Goal: Information Seeking & Learning: Learn about a topic

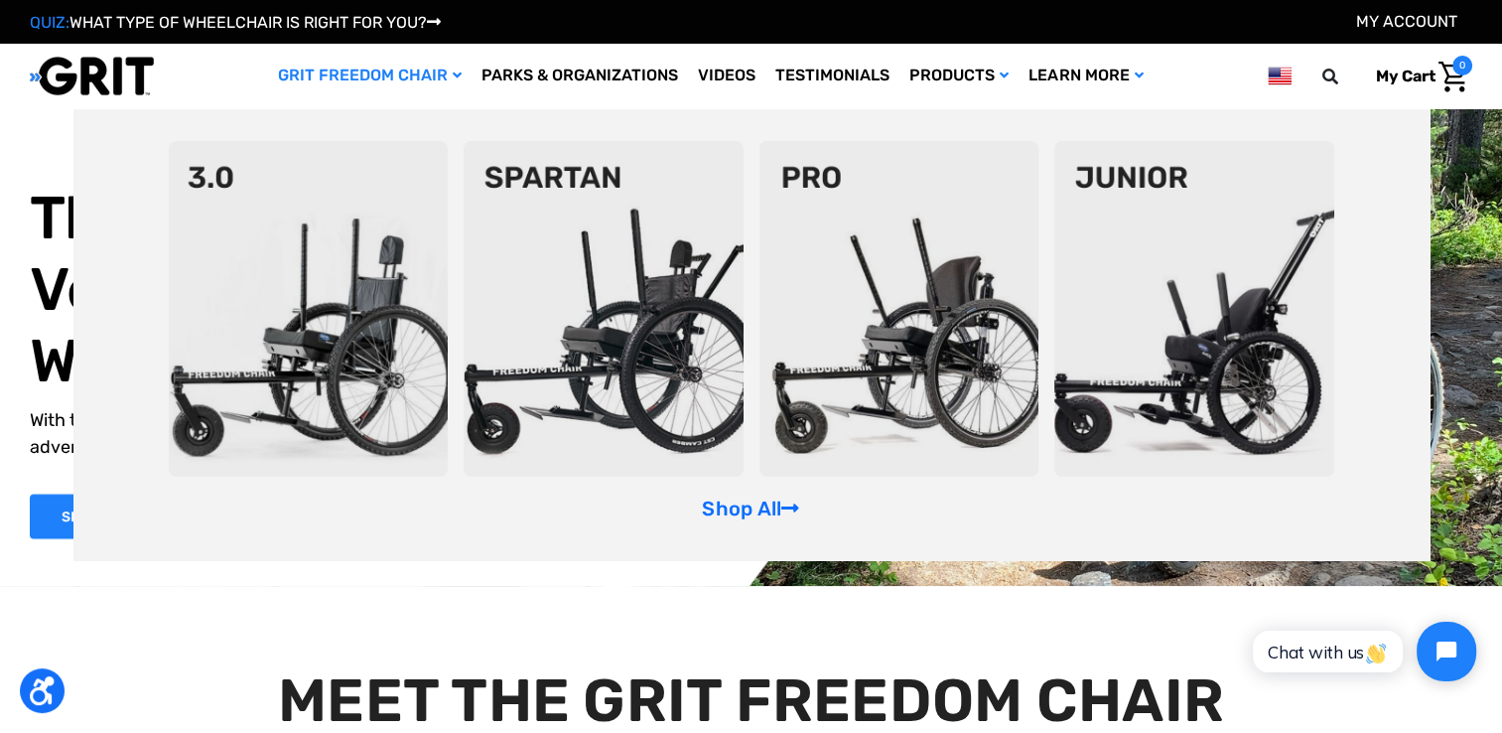
click at [1238, 360] on img at bounding box center [1194, 309] width 280 height 336
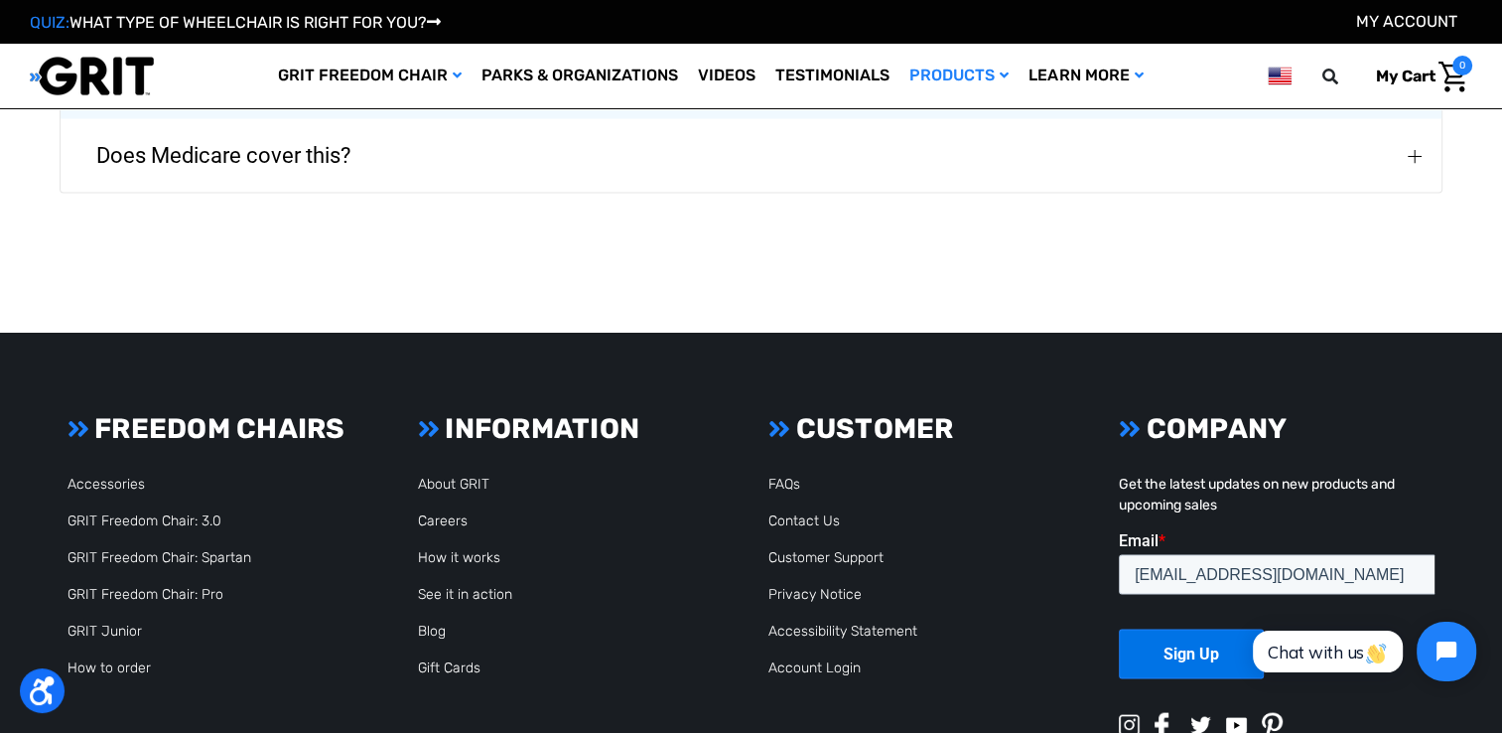
scroll to position [3959, 0]
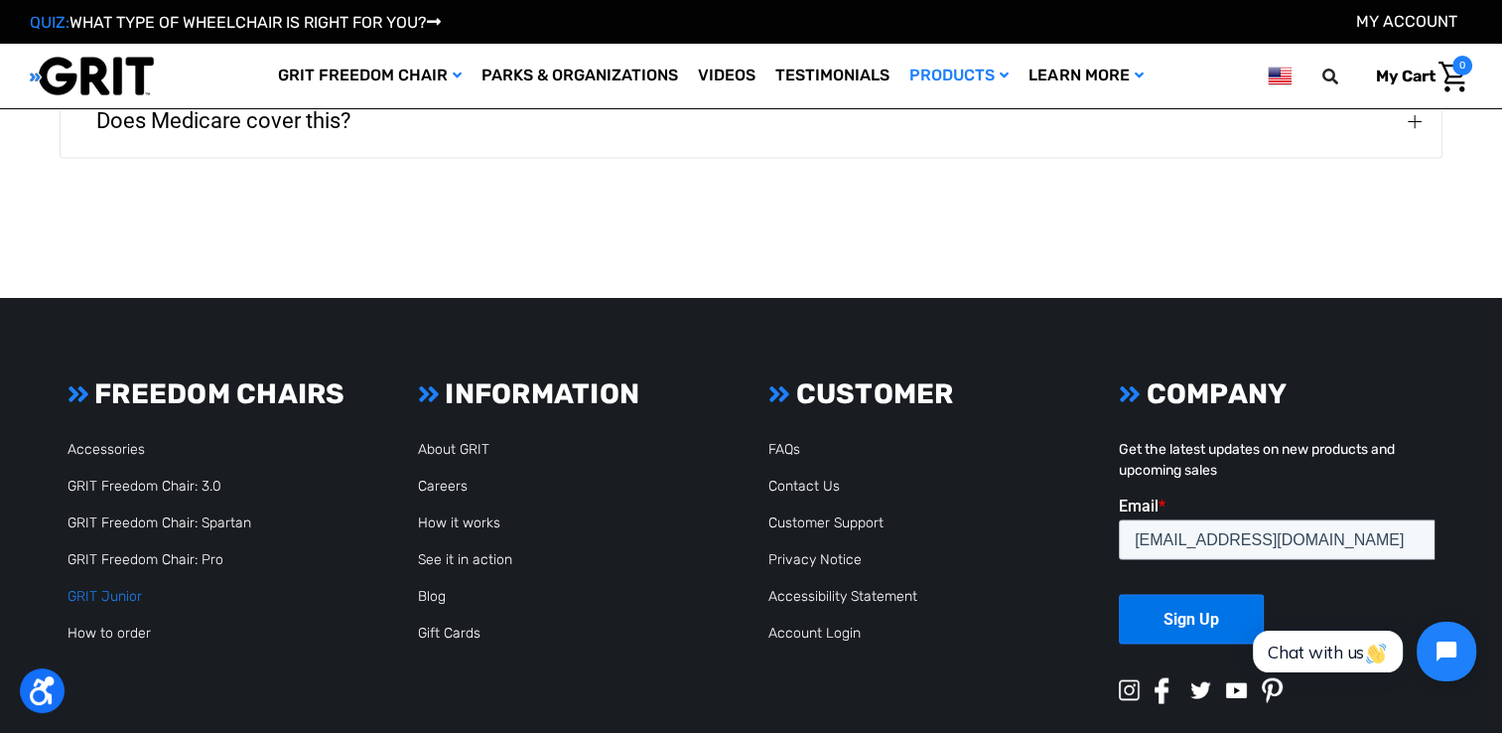
click at [123, 588] on link "GRIT Junior" at bounding box center [105, 596] width 74 height 17
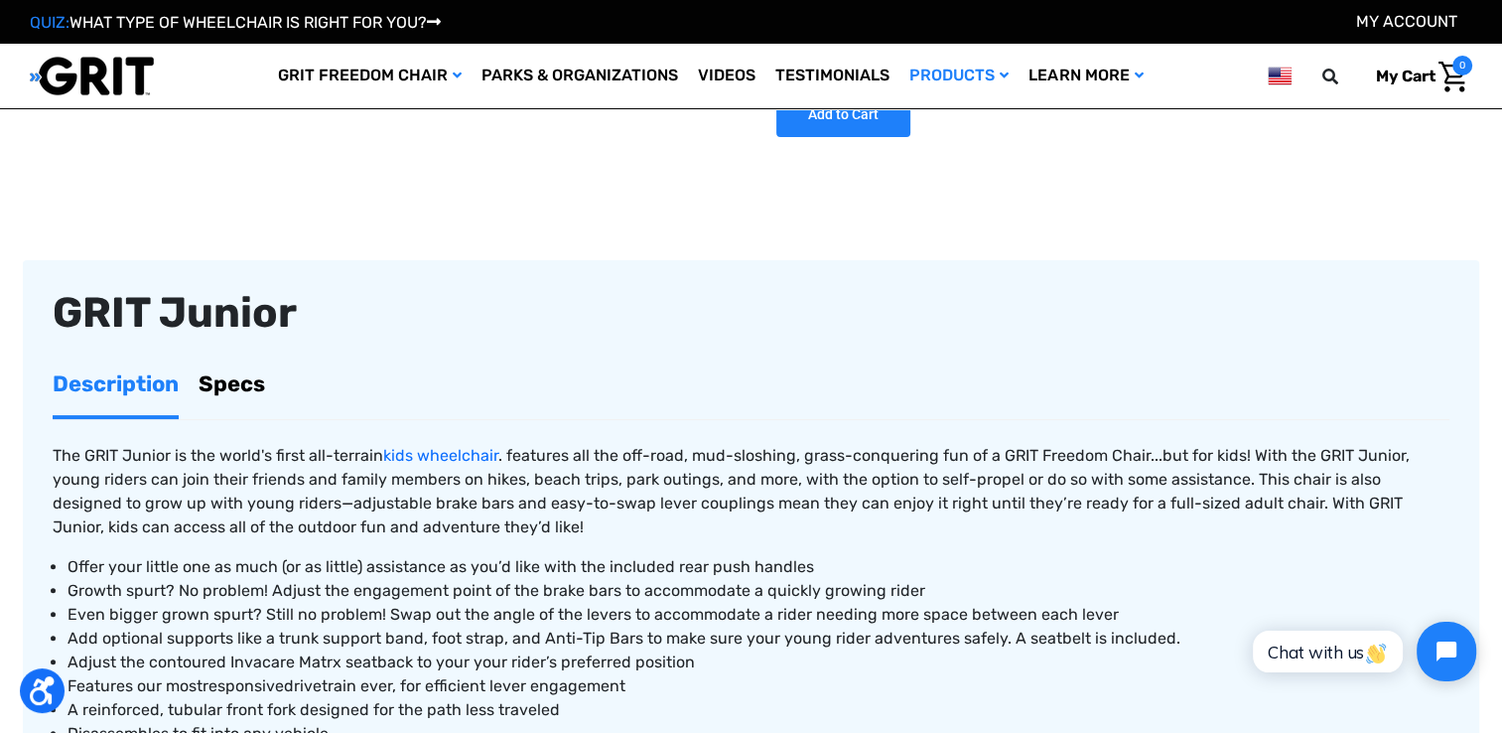
scroll to position [496, 0]
click at [212, 383] on link "Specs" at bounding box center [232, 384] width 67 height 63
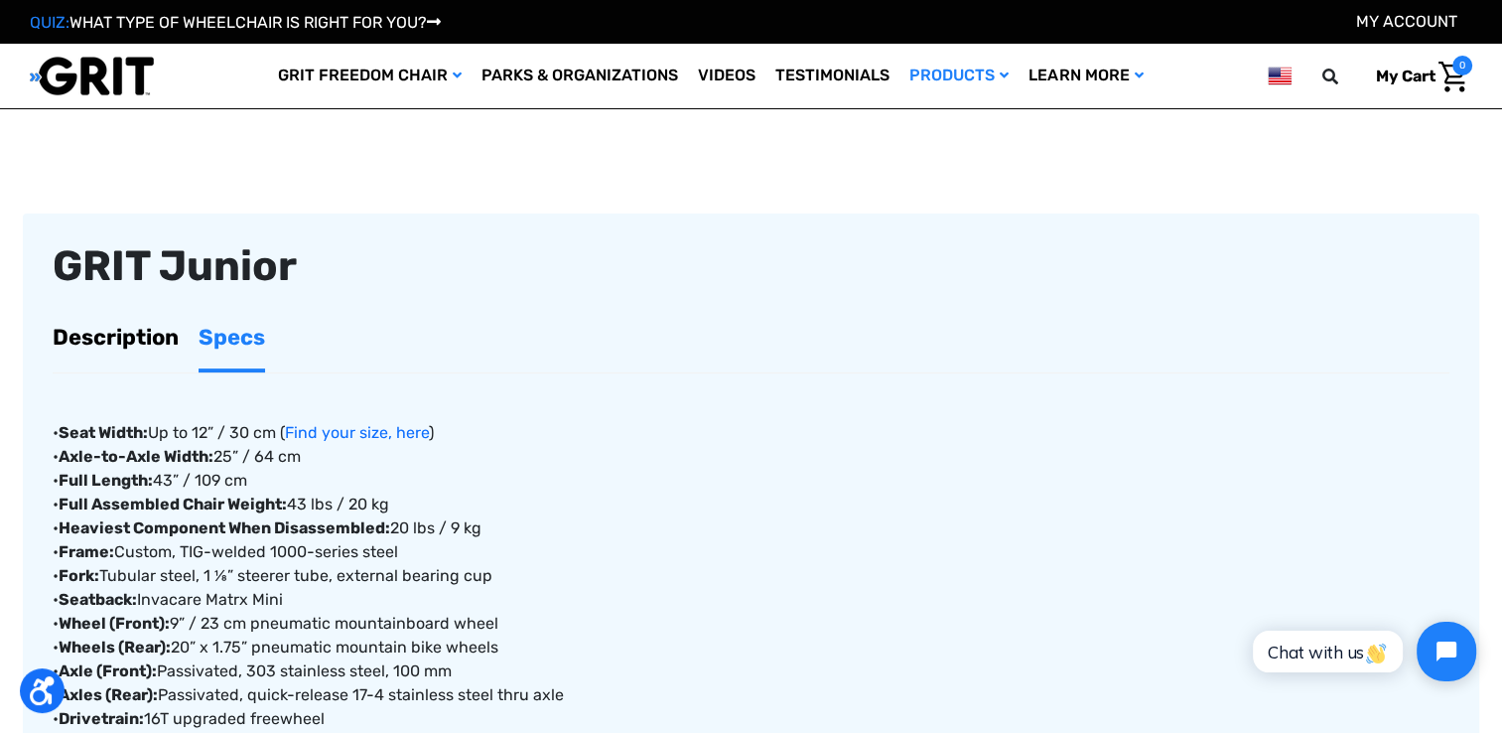
scroll to position [397, 0]
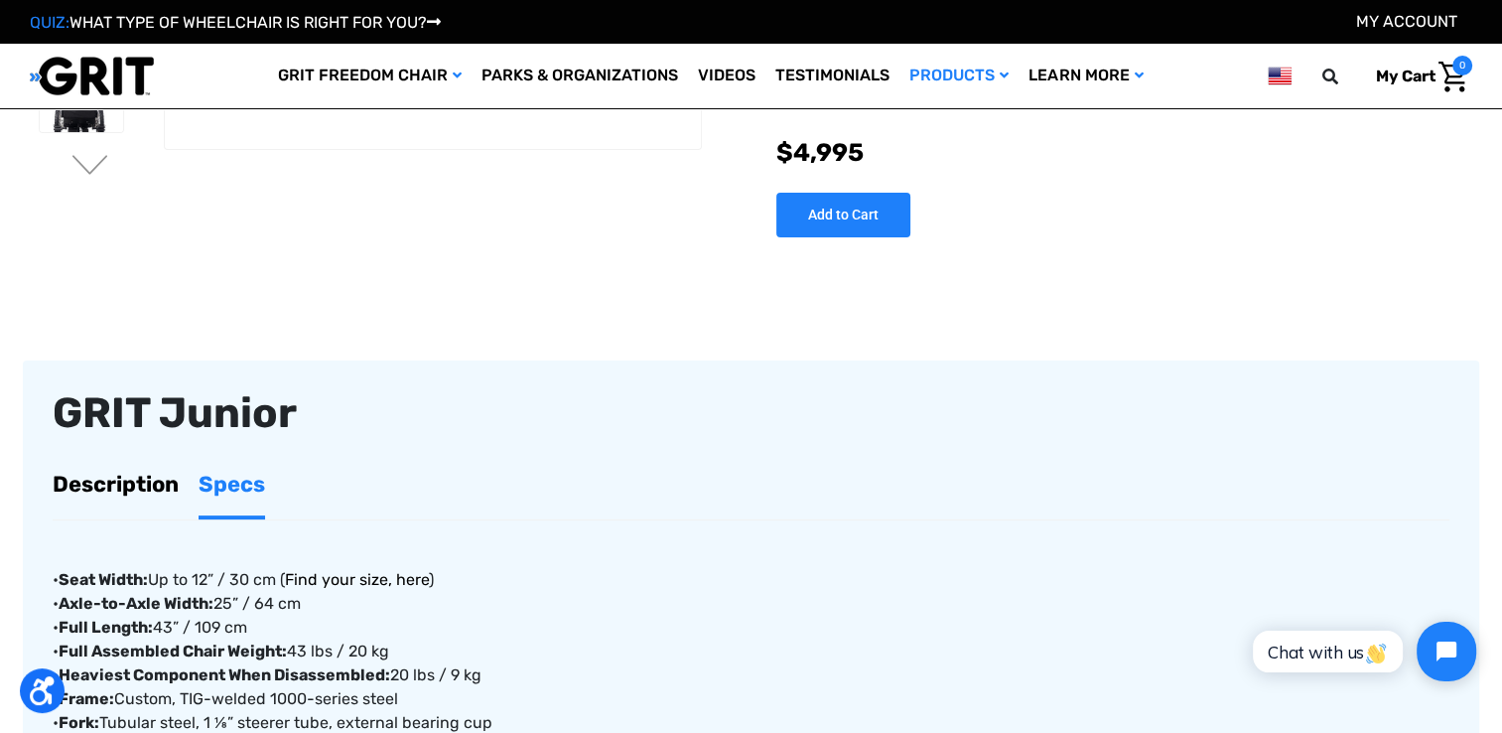
click at [332, 576] on link "Find your size, here" at bounding box center [357, 579] width 144 height 19
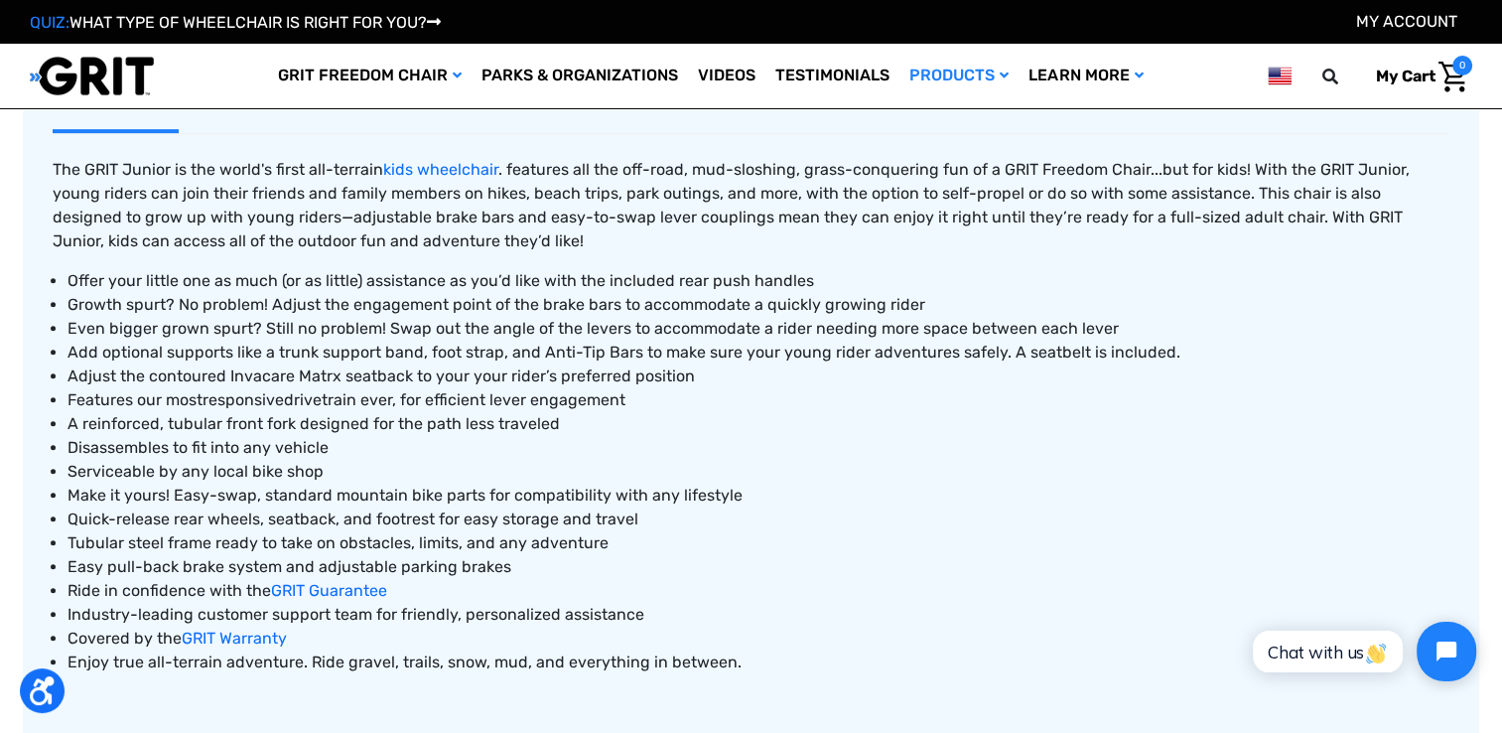
scroll to position [794, 0]
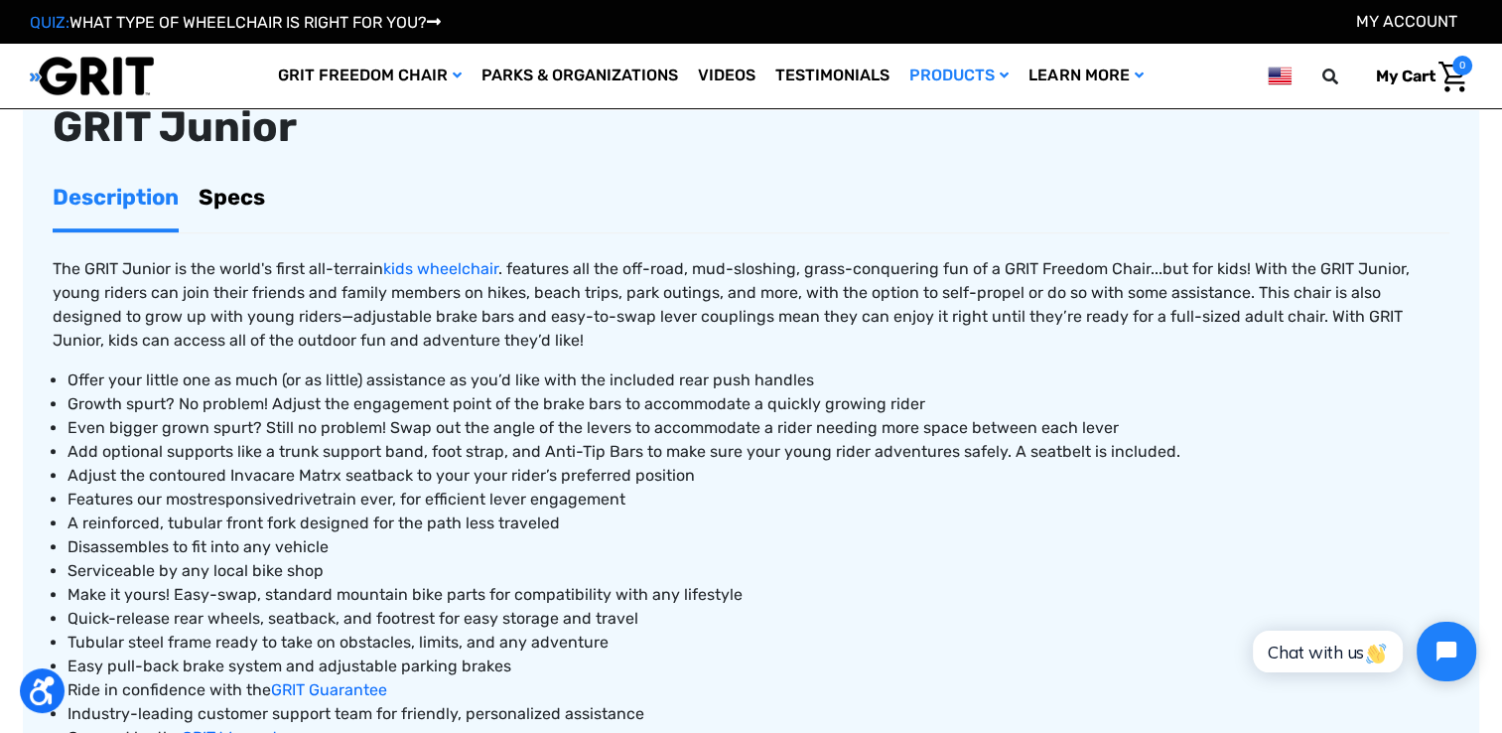
click at [228, 201] on link "Specs" at bounding box center [232, 197] width 67 height 63
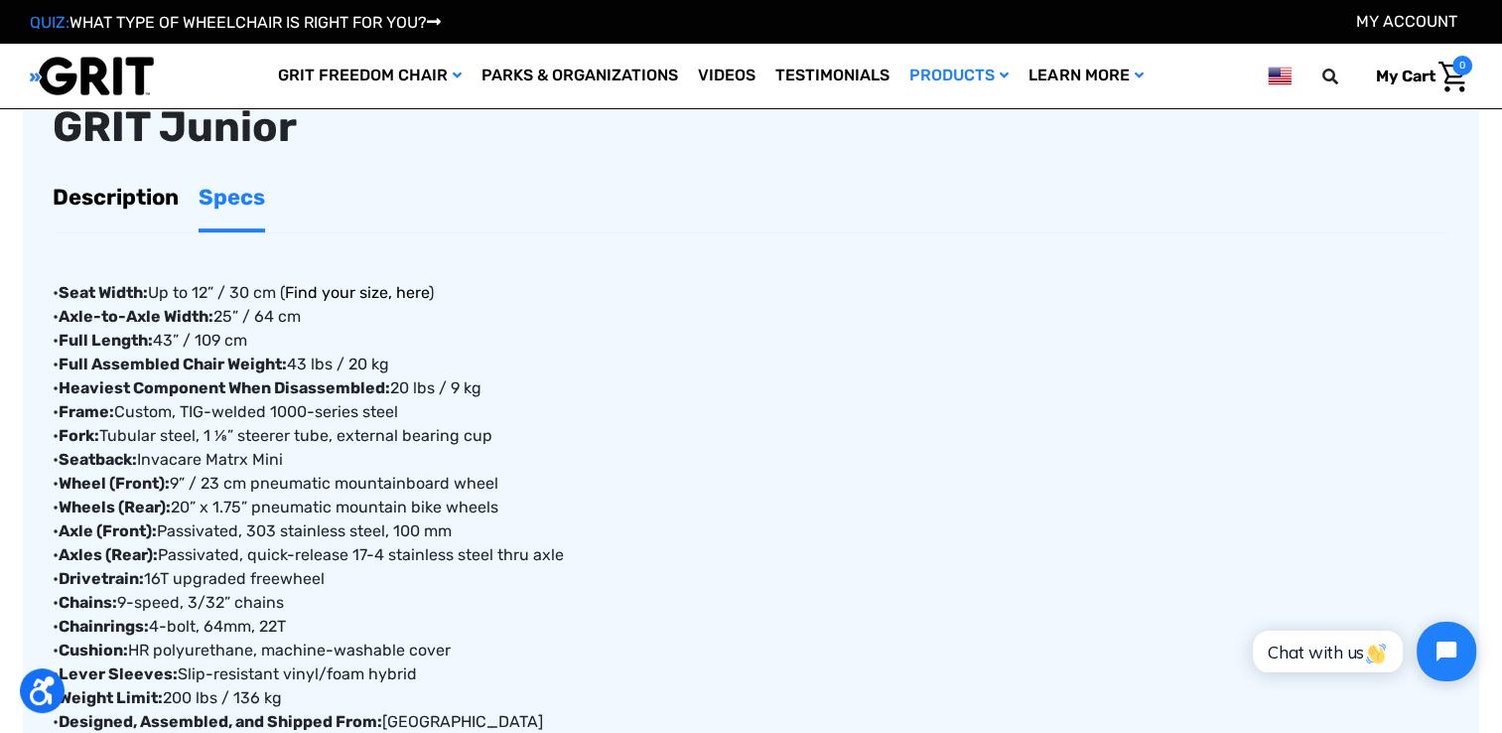
click at [354, 296] on link "Find your size, here" at bounding box center [357, 292] width 144 height 19
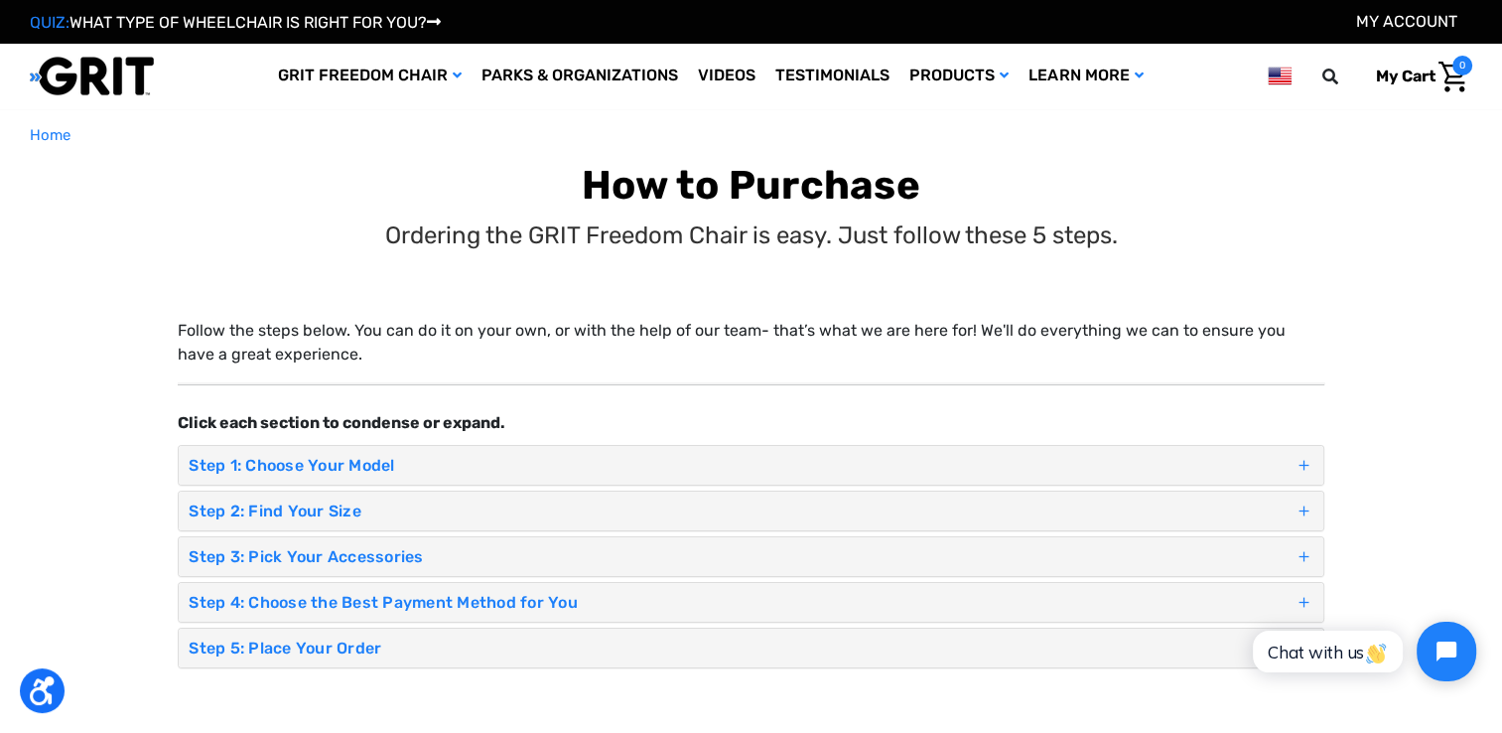
click at [324, 508] on h4 "Step 2: Find Your Size" at bounding box center [741, 510] width 1105 height 19
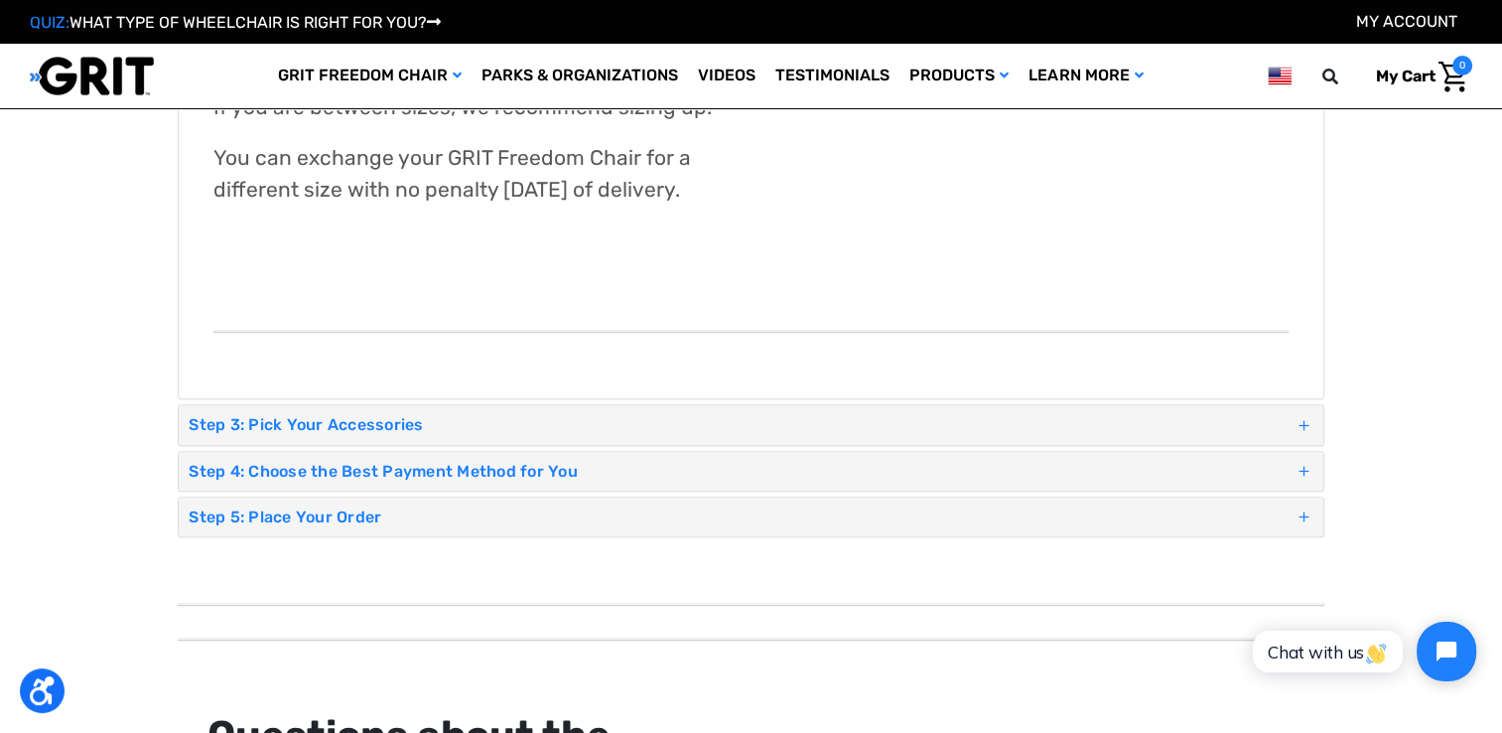
scroll to position [1092, 0]
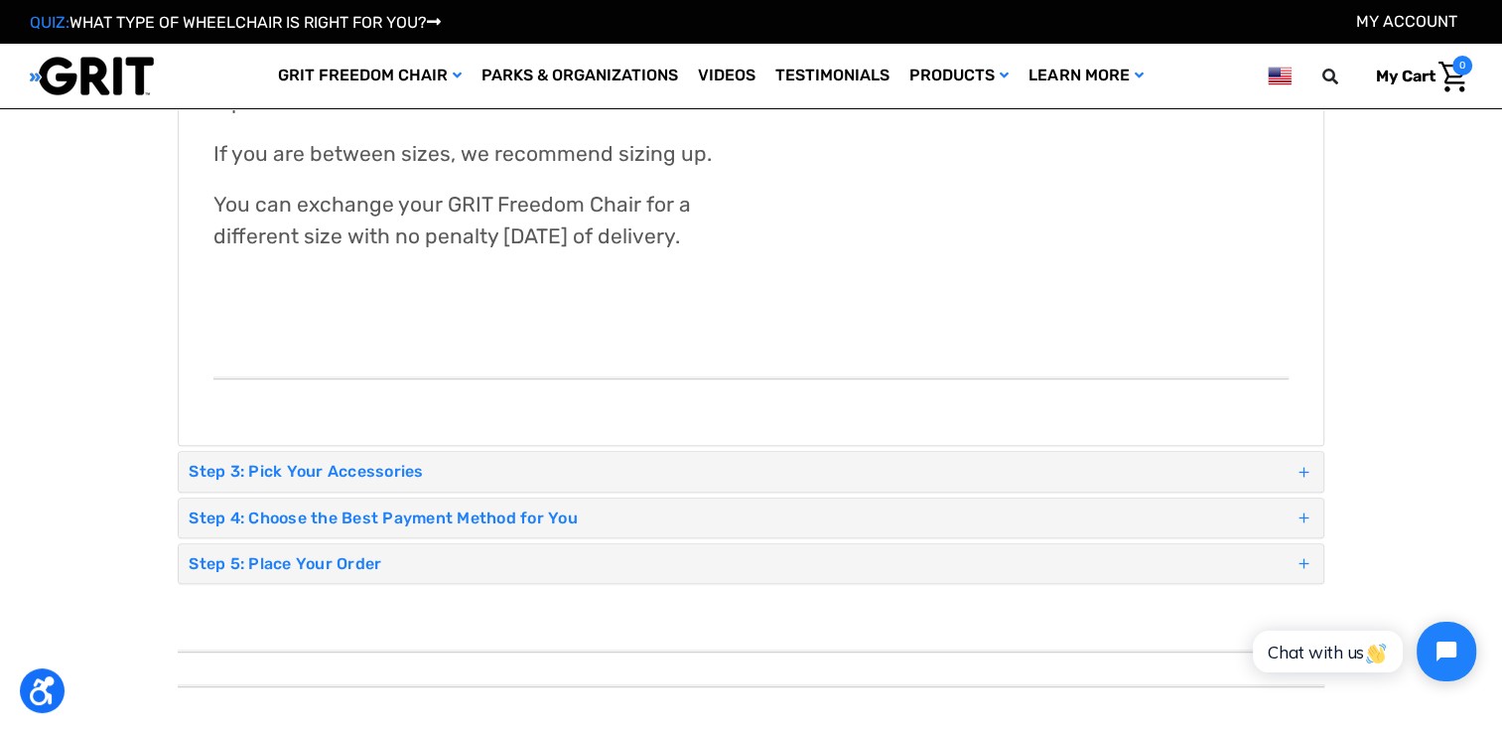
click at [331, 459] on div "Step 3: Pick Your Accessories" at bounding box center [751, 471] width 1144 height 39
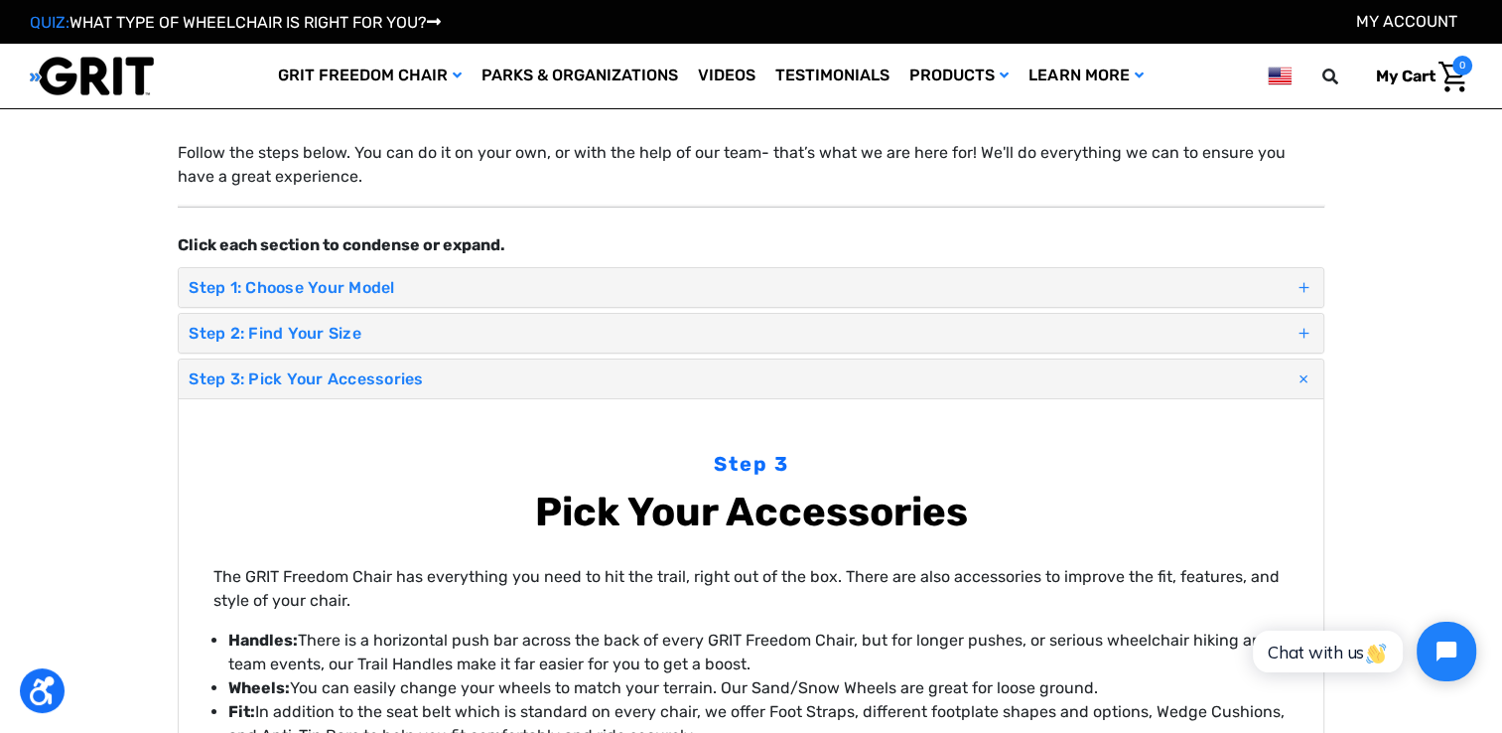
scroll to position [199, 0]
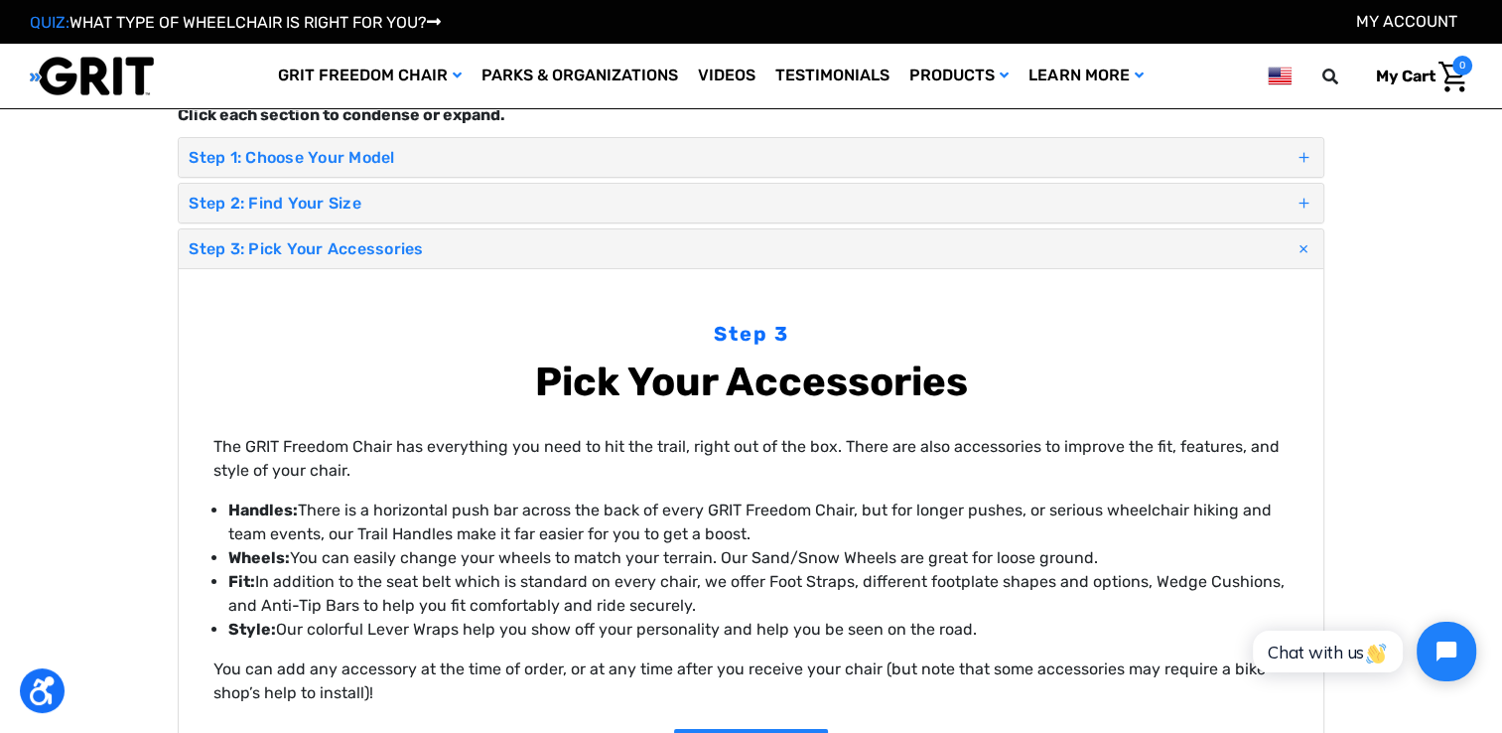
click at [283, 212] on div "Step 2: Find Your Size" at bounding box center [751, 203] width 1144 height 39
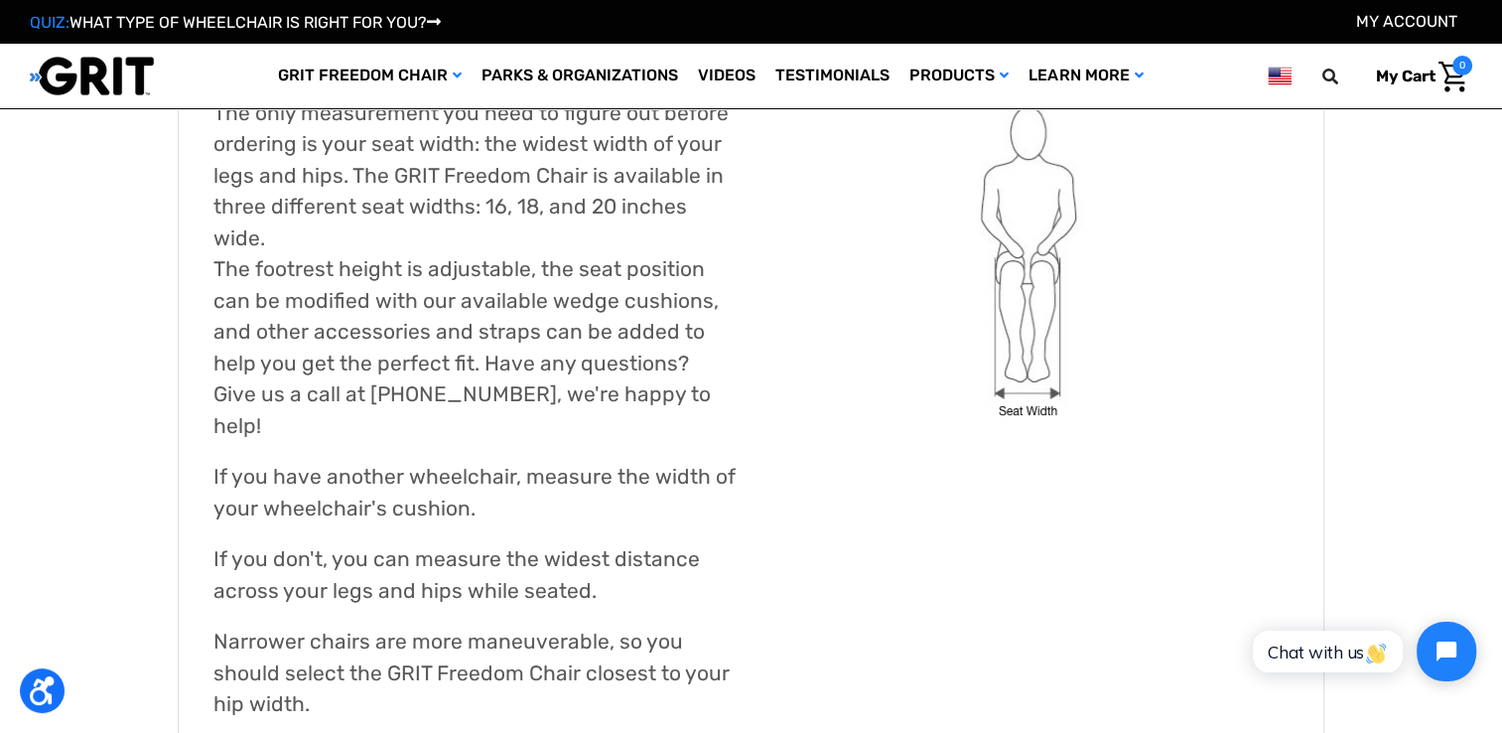
scroll to position [496, 0]
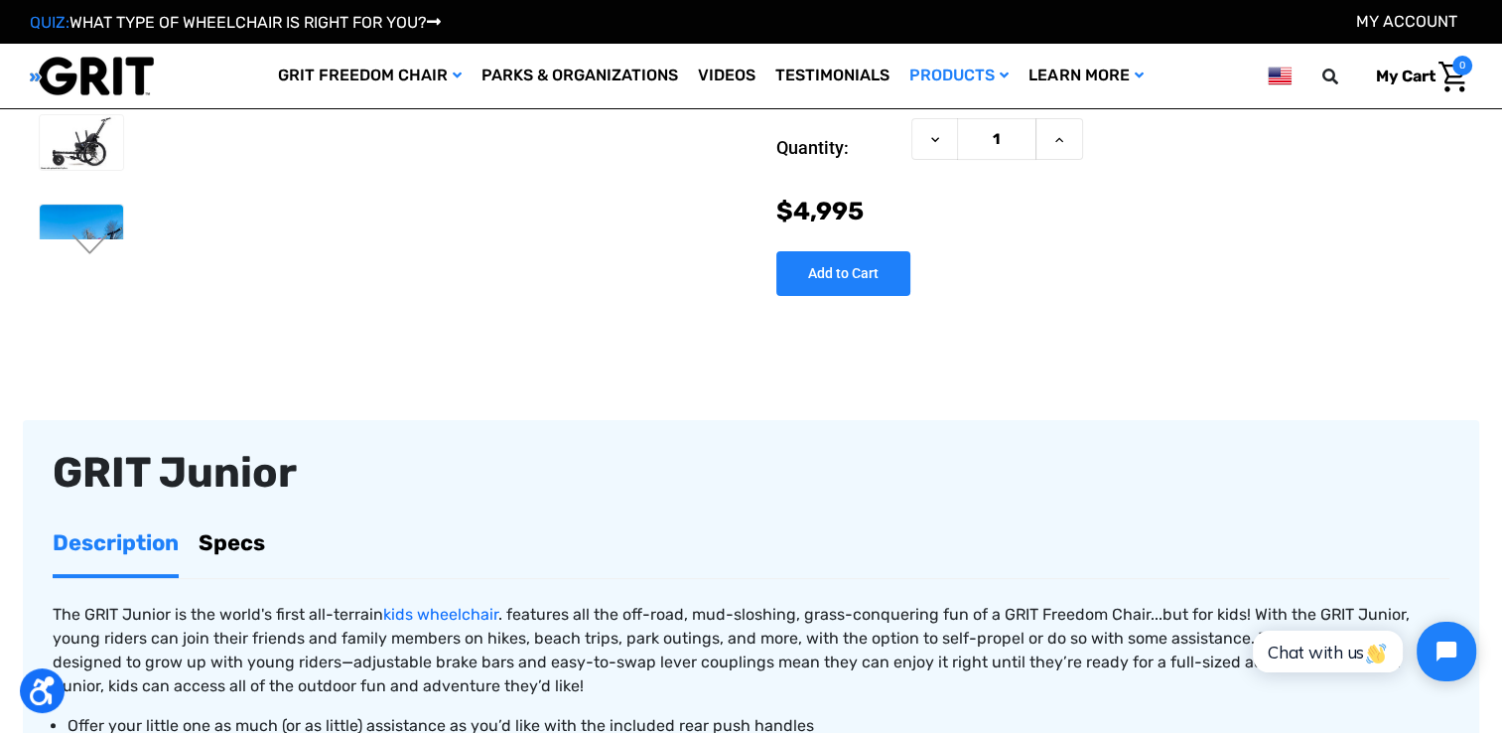
scroll to position [695, 0]
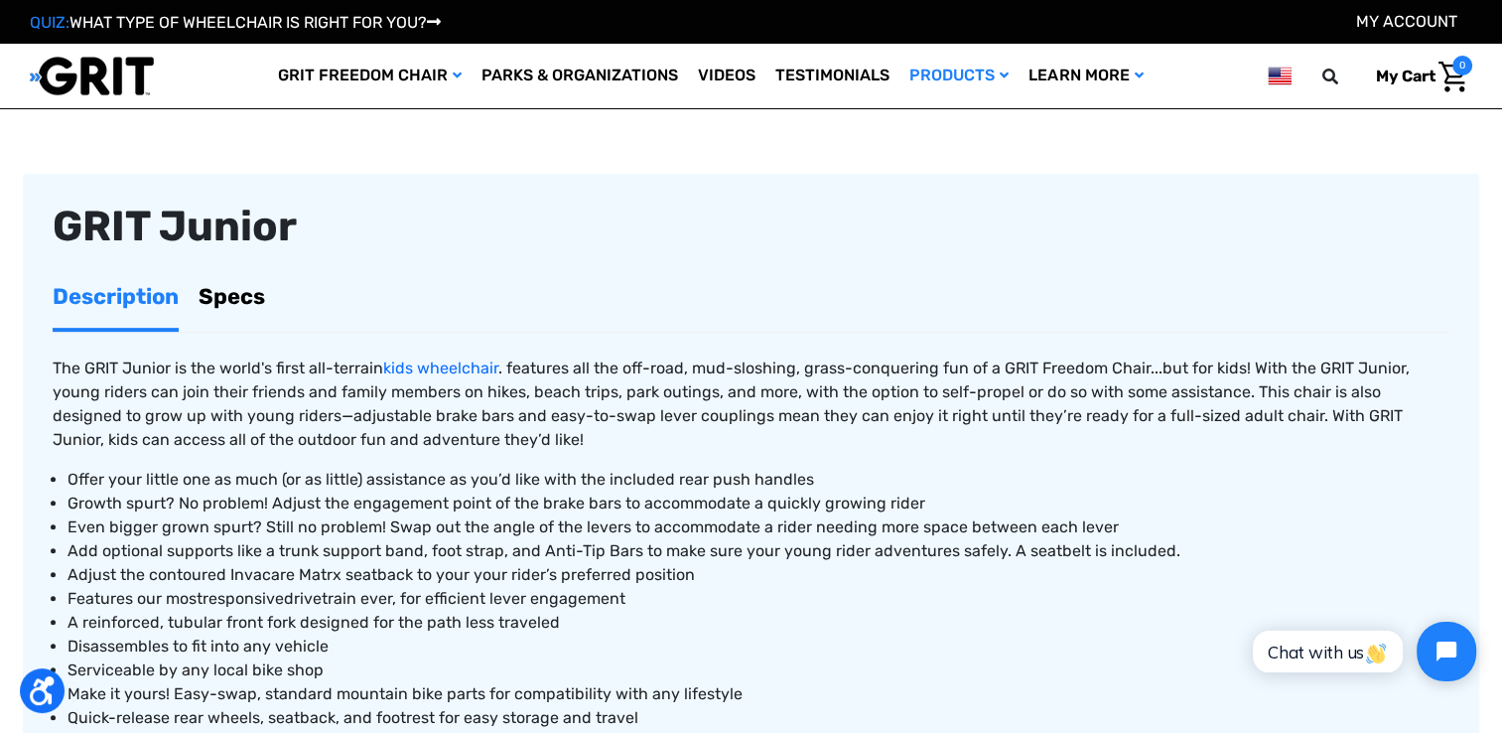
click at [242, 296] on link "Specs" at bounding box center [232, 296] width 67 height 63
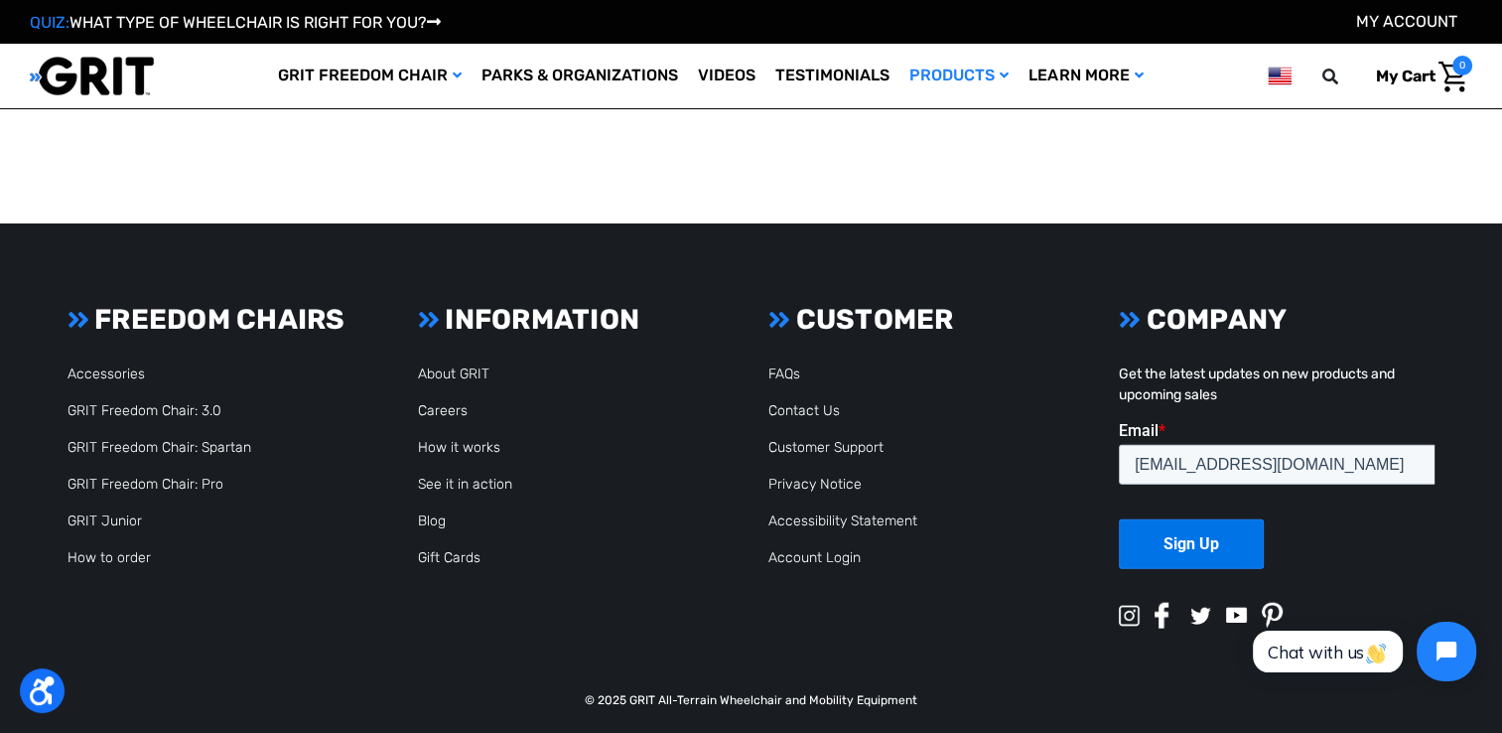
scroll to position [4460, 0]
